Goal: Complete application form

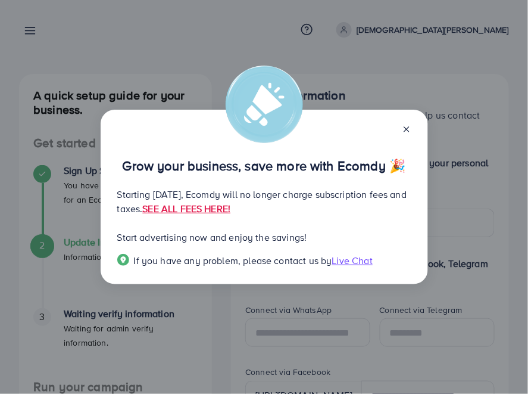
click at [409, 127] on line at bounding box center [406, 129] width 5 height 5
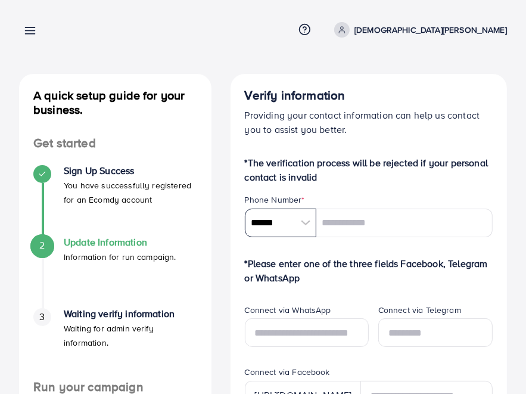
click at [264, 225] on input "******" at bounding box center [280, 222] width 71 height 29
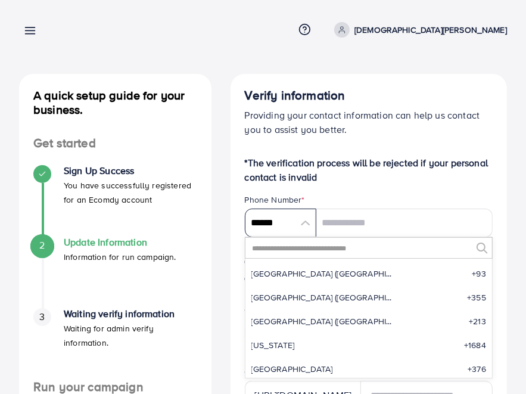
scroll to position [5528, 0]
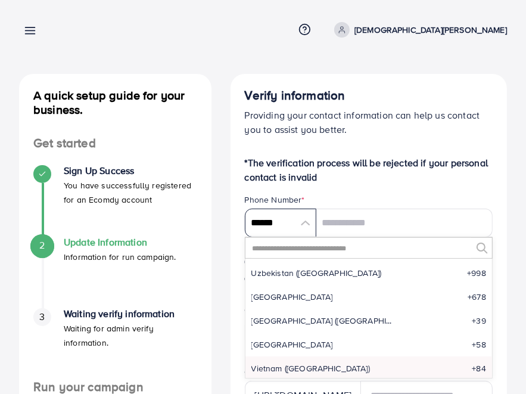
click at [267, 228] on input "******" at bounding box center [280, 222] width 71 height 29
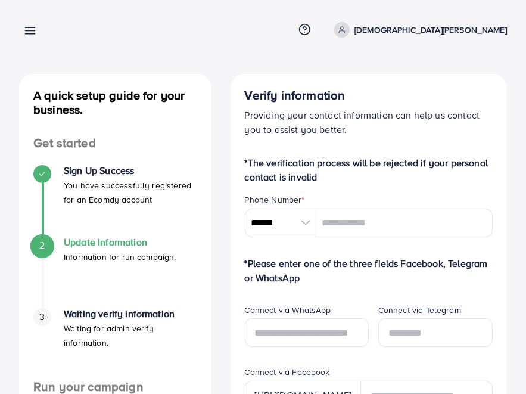
drag, startPoint x: 227, startPoint y: 247, endPoint x: 211, endPoint y: 236, distance: 18.8
click at [309, 220] on input "******" at bounding box center [280, 222] width 71 height 29
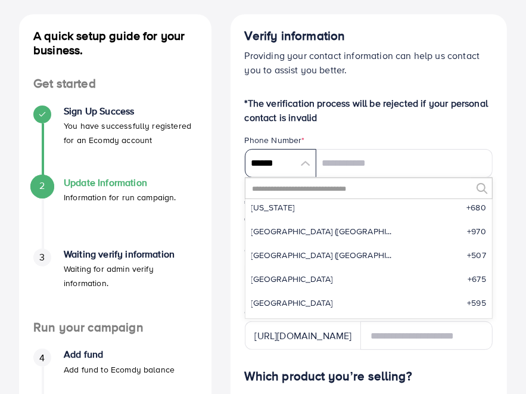
scroll to position [3830, 0]
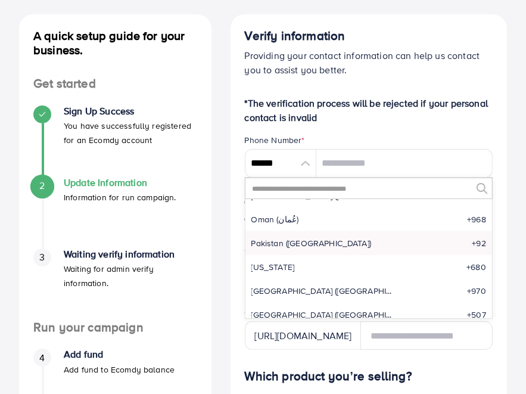
click at [278, 239] on span "Pakistan (‫[GEOGRAPHIC_DATA]‬‎)" at bounding box center [311, 243] width 120 height 12
type input "******"
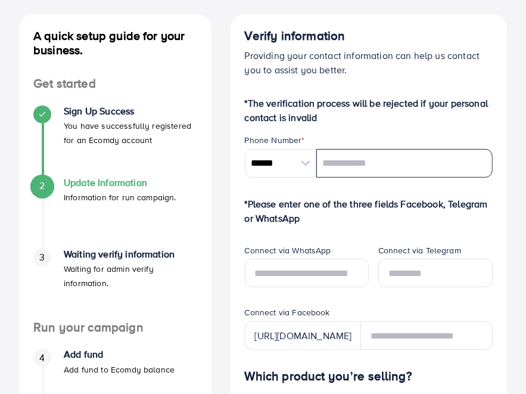
click at [322, 166] on input "tel" at bounding box center [404, 163] width 176 height 29
drag, startPoint x: 322, startPoint y: 166, endPoint x: 277, endPoint y: 186, distance: 49.6
click at [335, 165] on input "tel" at bounding box center [404, 163] width 176 height 29
type input "**********"
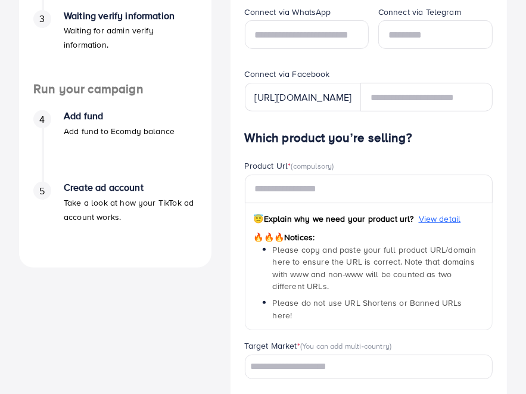
scroll to position [357, 0]
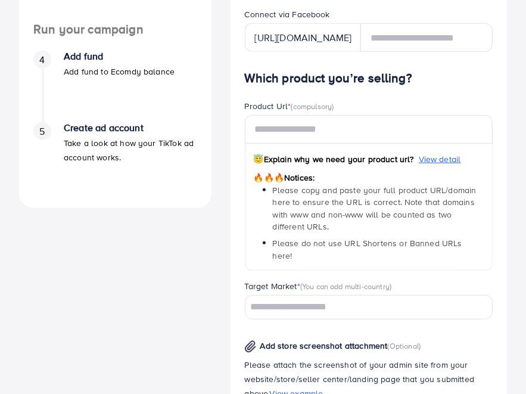
click at [221, 229] on div "Verify information Providing your contact information can help us contact you t…" at bounding box center [368, 254] width 295 height 1076
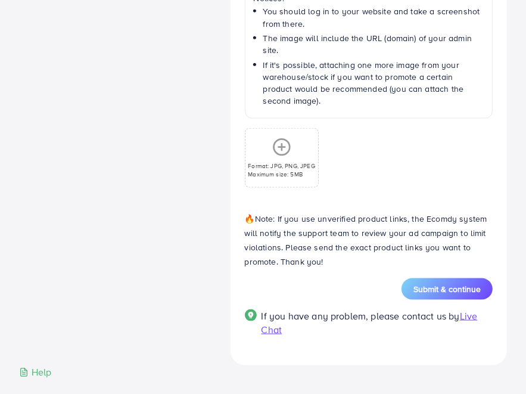
scroll to position [666, 0]
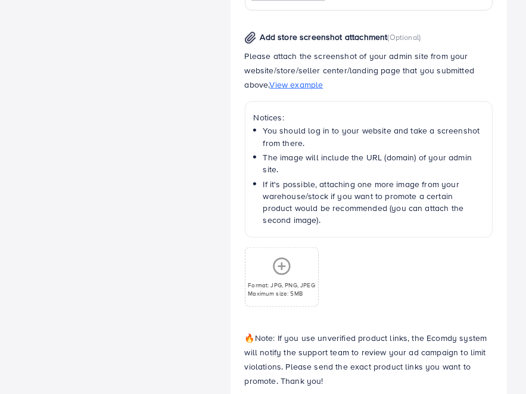
drag, startPoint x: 286, startPoint y: 257, endPoint x: 280, endPoint y: 250, distance: 9.8
click at [280, 257] on icon at bounding box center [281, 266] width 19 height 19
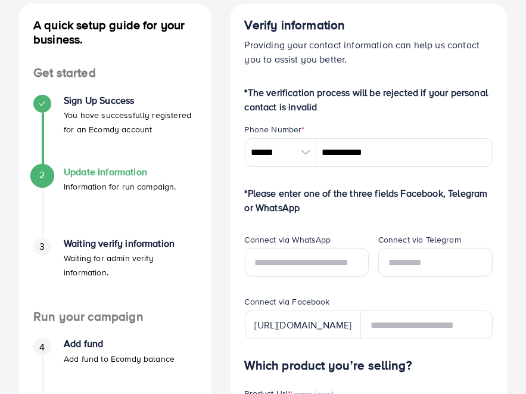
scroll to position [0, 0]
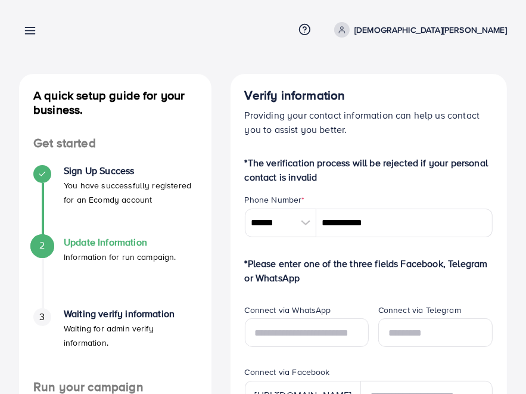
click at [31, 35] on icon at bounding box center [30, 30] width 13 height 13
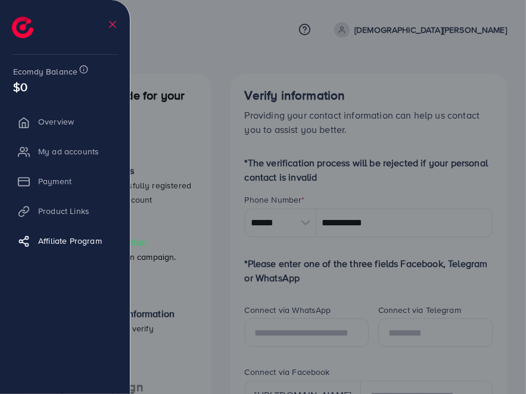
click at [204, 45] on div at bounding box center [263, 236] width 526 height 472
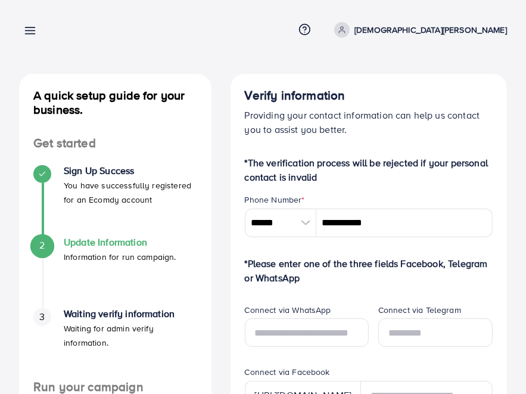
drag, startPoint x: 204, startPoint y: 45, endPoint x: 23, endPoint y: 34, distance: 182.0
click at [23, 34] on link at bounding box center [27, 30] width 17 height 15
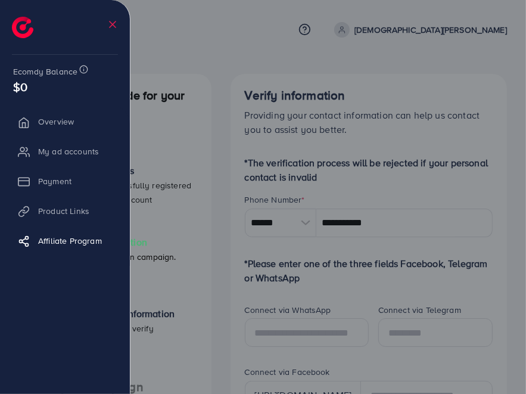
drag, startPoint x: 23, startPoint y: 34, endPoint x: 70, endPoint y: 268, distance: 238.9
click at [70, 268] on ul "Overview My ad accounts Payment Product Links Affiliate Program" at bounding box center [65, 219] width 130 height 228
click at [248, 37] on div at bounding box center [263, 236] width 526 height 472
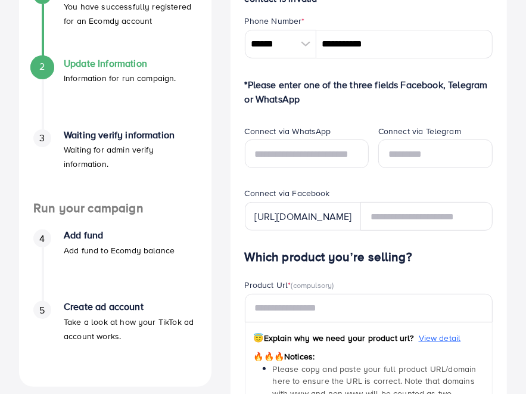
scroll to position [298, 0]
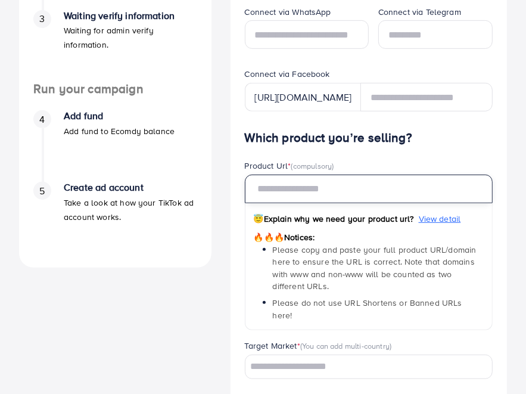
click at [276, 192] on input "text" at bounding box center [369, 189] width 248 height 29
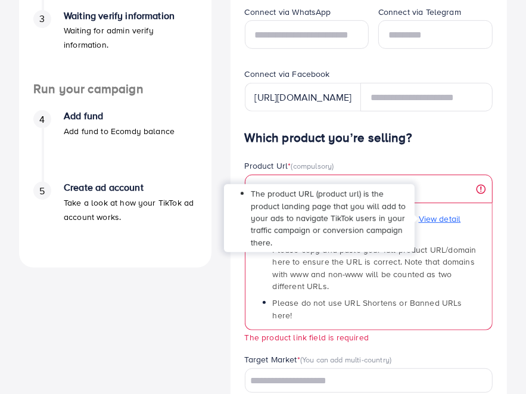
click at [429, 216] on span "View detail" at bounding box center [440, 219] width 42 height 12
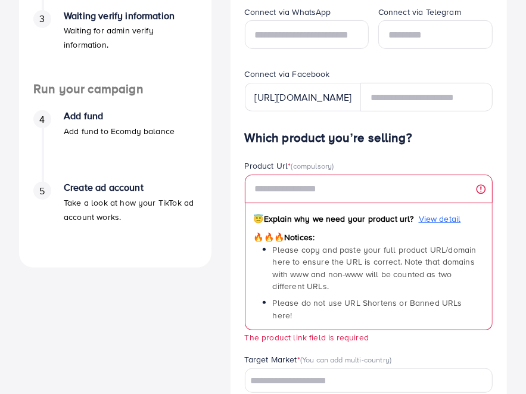
click at [441, 222] on span "View detail" at bounding box center [440, 219] width 42 height 12
click at [438, 219] on span "View detail" at bounding box center [440, 219] width 42 height 12
drag, startPoint x: 438, startPoint y: 219, endPoint x: 450, endPoint y: 157, distance: 63.1
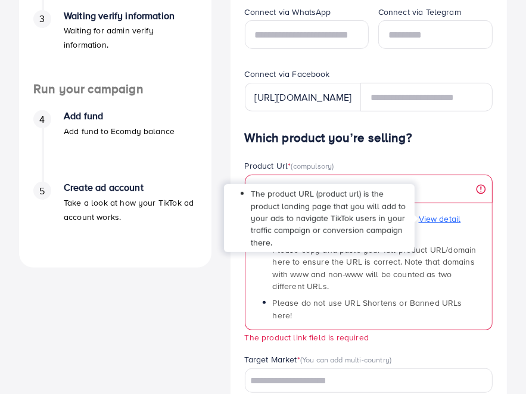
drag, startPoint x: 448, startPoint y: 219, endPoint x: 458, endPoint y: 218, distance: 10.1
click at [458, 218] on span "View detail" at bounding box center [440, 219] width 42 height 12
drag, startPoint x: 462, startPoint y: 216, endPoint x: 475, endPoint y: 217, distance: 13.2
click at [474, 218] on div "😇 Explain why we need your product url? View detail" at bounding box center [369, 220] width 230 height 18
click at [453, 220] on span "View detail" at bounding box center [440, 219] width 42 height 12
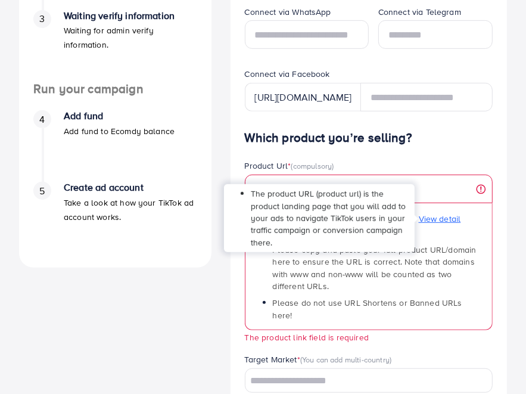
drag, startPoint x: 453, startPoint y: 220, endPoint x: 485, endPoint y: 215, distance: 31.9
click at [485, 215] on div "😇 Explain why we need your product url? View detail 🔥🔥🔥 Notices: Please copy an…" at bounding box center [369, 266] width 248 height 127
click at [434, 218] on span "View detail" at bounding box center [440, 219] width 42 height 12
click at [436, 219] on span "View detail" at bounding box center [440, 219] width 42 height 12
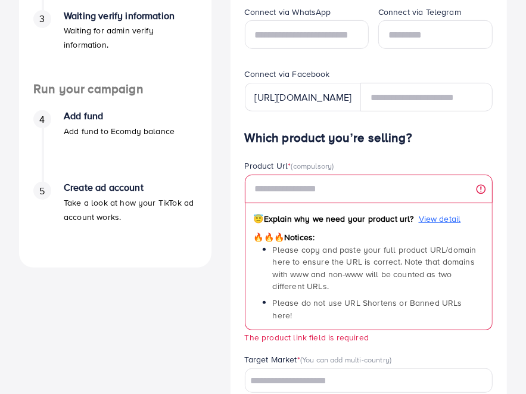
click at [500, 146] on div "Verify information Providing your contact information can help us contact you t…" at bounding box center [368, 321] width 276 height 1090
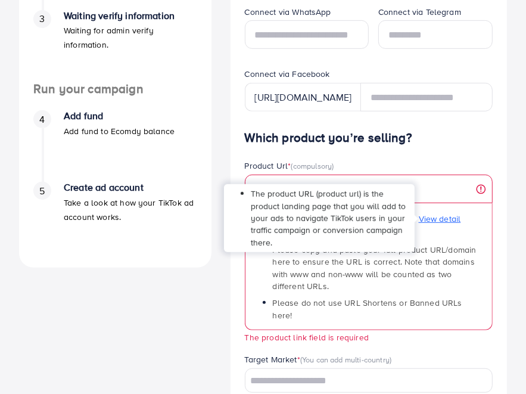
drag, startPoint x: 447, startPoint y: 217, endPoint x: 474, endPoint y: 218, distance: 26.8
click at [474, 218] on div "😇 Explain why we need your product url? View detail" at bounding box center [369, 220] width 230 height 18
click at [444, 220] on span "View detail" at bounding box center [440, 219] width 42 height 12
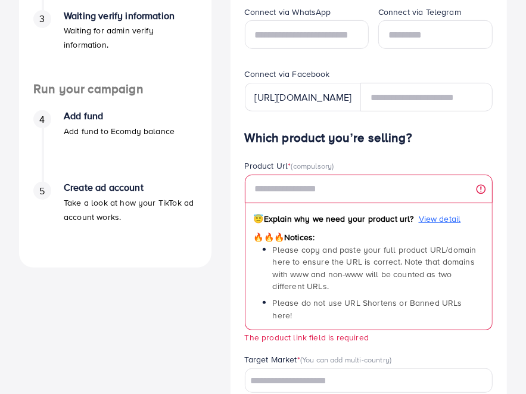
click at [501, 215] on div "Product Url * (compulsory) 😇 Explain why we need your product url? View detail …" at bounding box center [368, 257] width 267 height 194
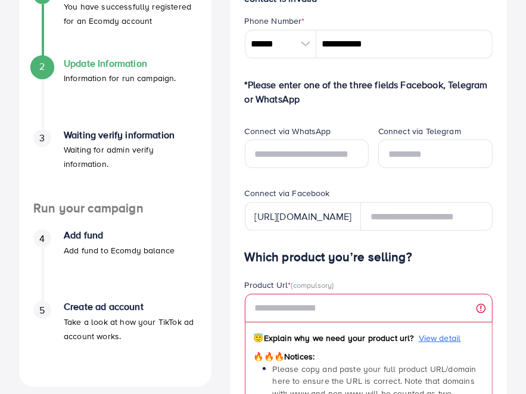
scroll to position [0, 0]
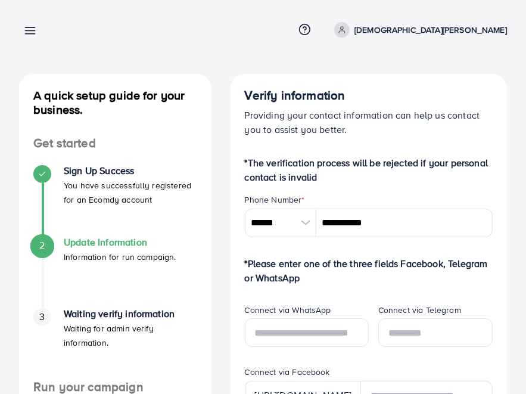
click at [25, 32] on icon at bounding box center [30, 30] width 13 height 13
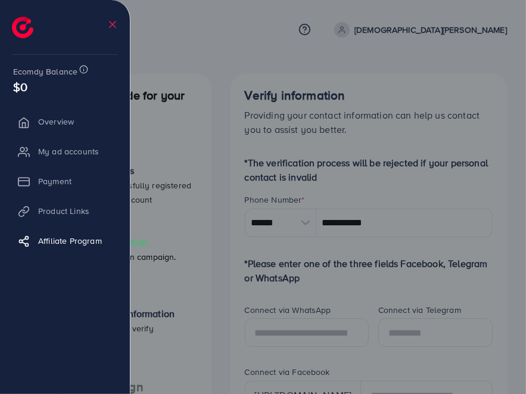
click at [223, 24] on div at bounding box center [263, 236] width 526 height 472
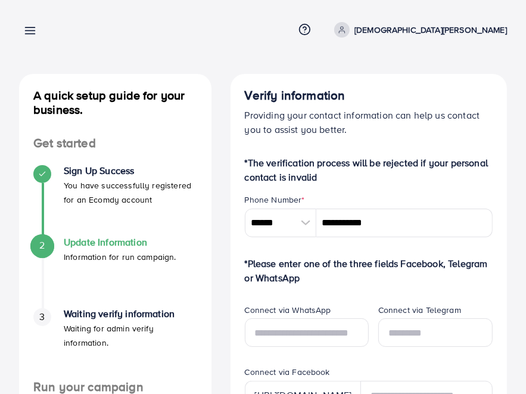
click at [24, 29] on icon at bounding box center [30, 30] width 13 height 13
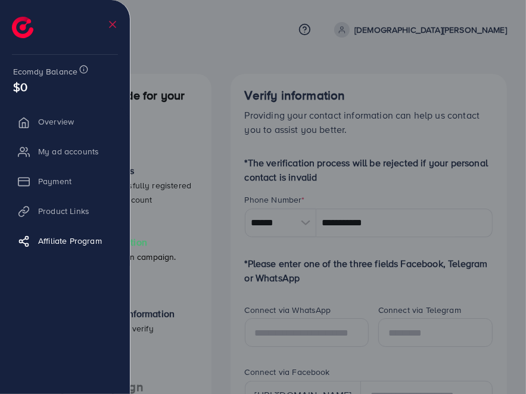
click at [114, 25] on line at bounding box center [113, 24] width 6 height 6
